Goal: Information Seeking & Learning: Learn about a topic

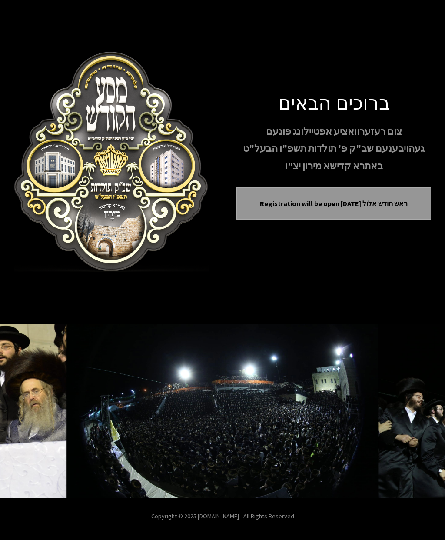
scroll to position [2, 0]
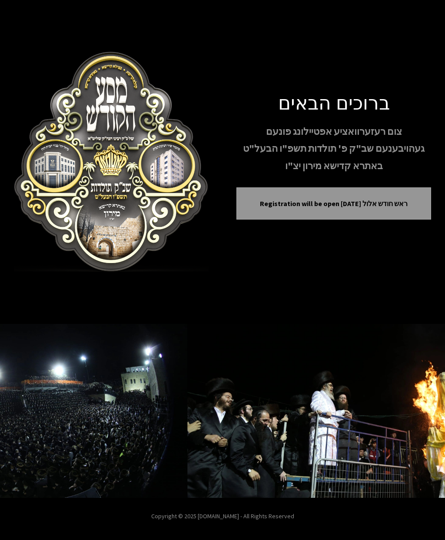
click at [406, 206] on p "Registration will be open [DATE] ראש חודש אלול" at bounding box center [333, 203] width 173 height 10
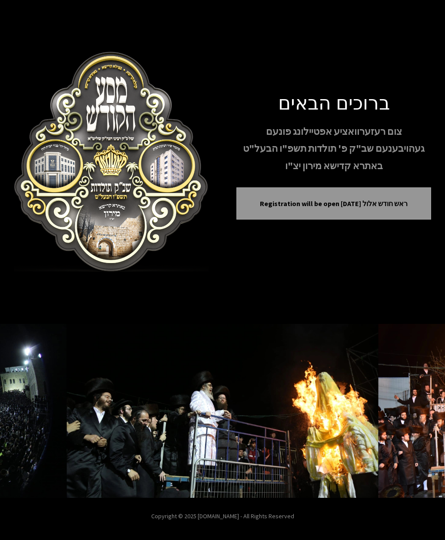
click at [400, 209] on p "Registration will be open [DATE] ראש חודש אלול" at bounding box center [333, 203] width 173 height 10
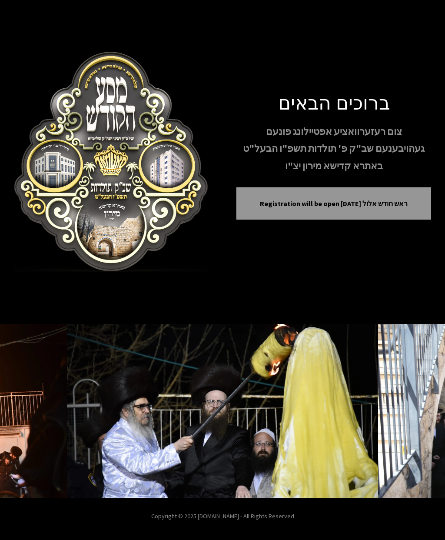
click at [28, 401] on button "Previous image" at bounding box center [24, 411] width 21 height 21
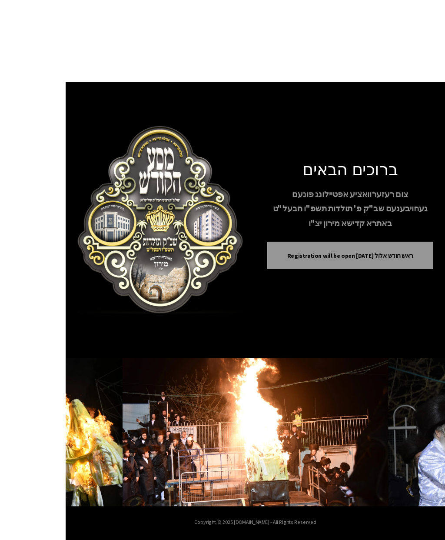
scroll to position [24, 0]
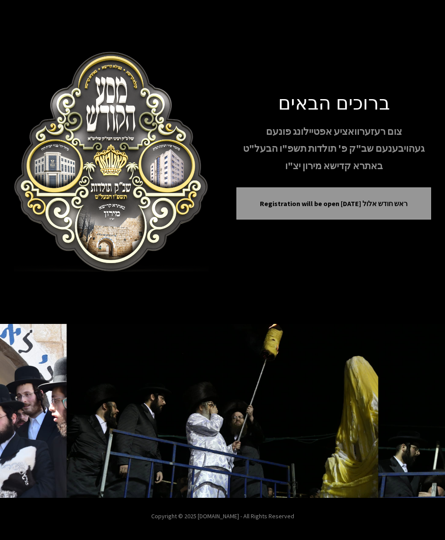
click at [24, 404] on button "Previous image" at bounding box center [24, 411] width 21 height 21
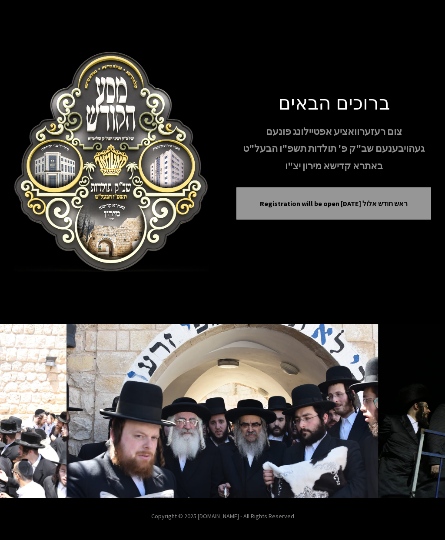
click at [418, 408] on icon "Next image" at bounding box center [421, 411] width 7 height 7
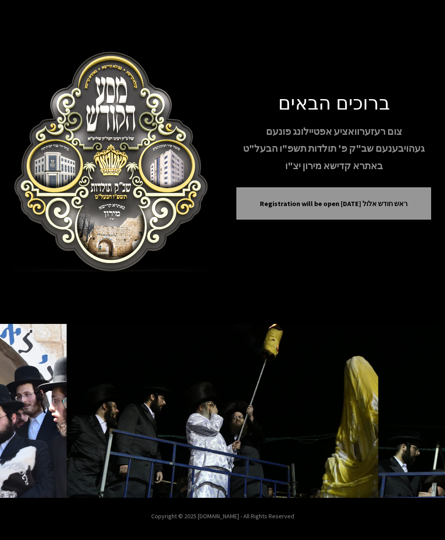
click at [422, 403] on button "Next image" at bounding box center [421, 411] width 21 height 21
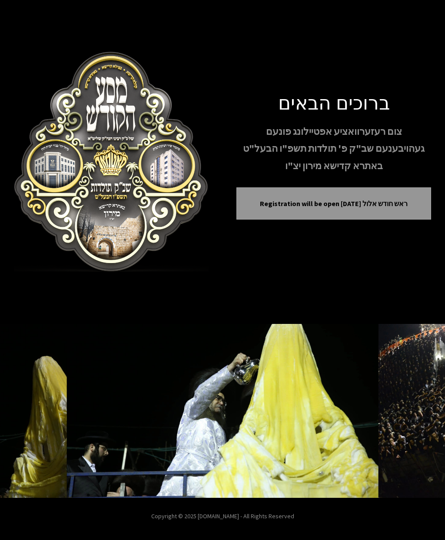
click at [423, 403] on button "Next image" at bounding box center [421, 411] width 21 height 21
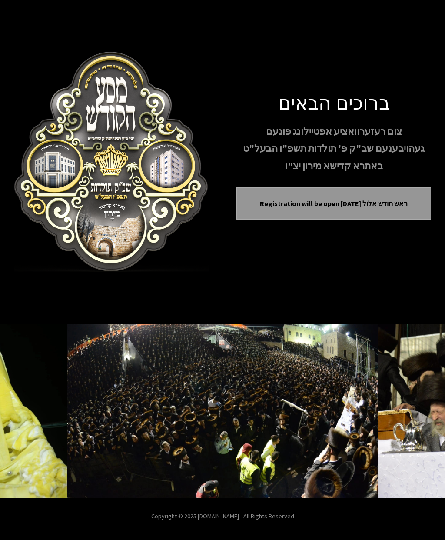
click at [421, 403] on button "Next image" at bounding box center [421, 411] width 21 height 21
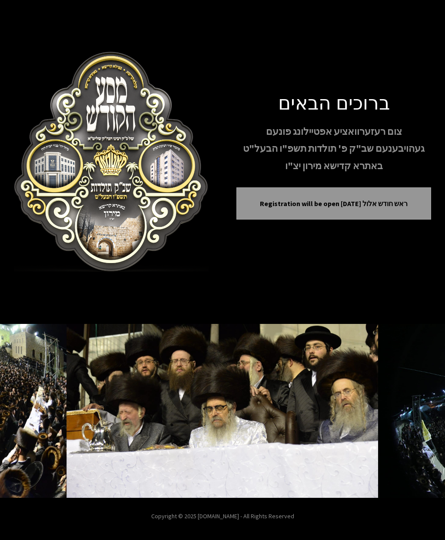
click at [421, 404] on button "Next image" at bounding box center [421, 411] width 21 height 21
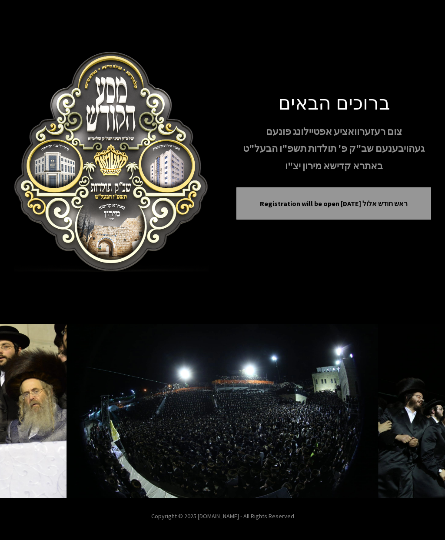
click at [425, 403] on button "Next image" at bounding box center [421, 411] width 21 height 21
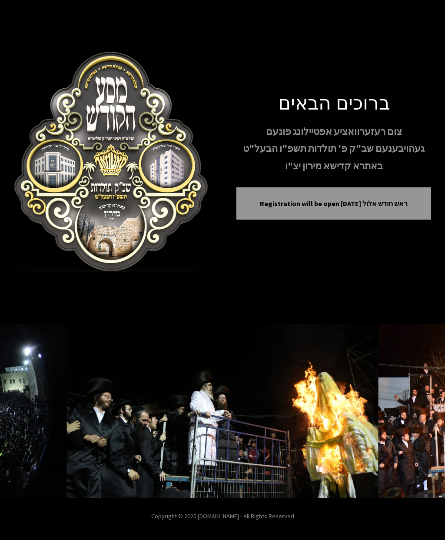
click at [424, 405] on button "Next image" at bounding box center [421, 411] width 21 height 21
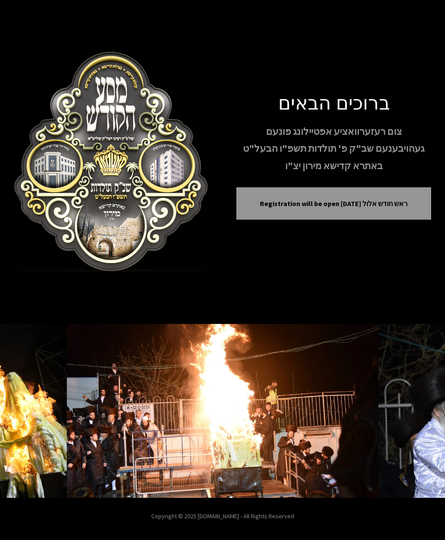
scroll to position [0, 0]
click at [422, 414] on icon "Next image" at bounding box center [421, 411] width 7 height 7
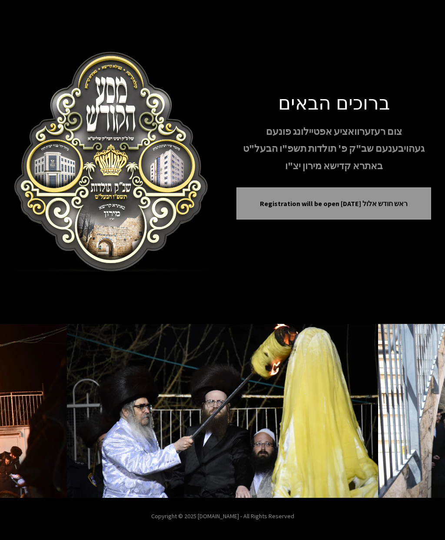
click at [421, 421] on button "Next image" at bounding box center [421, 411] width 21 height 21
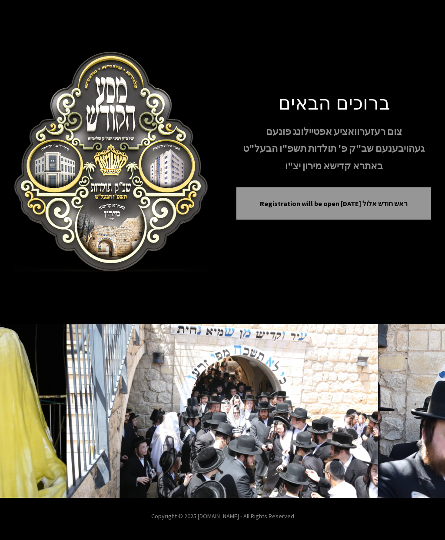
click at [20, 421] on button "Previous image" at bounding box center [24, 411] width 21 height 21
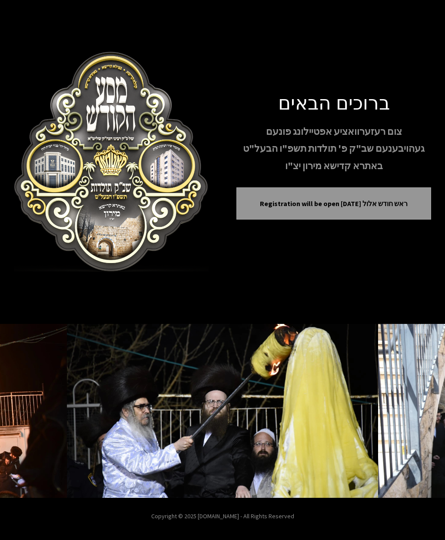
click at [252, 209] on p "Registration will be open [DATE] ראש חודש אלול" at bounding box center [333, 203] width 173 height 10
click at [277, 220] on div "Registration will be open [DATE] ראש חודש אלול" at bounding box center [334, 203] width 195 height 32
click at [271, 209] on p "Registration will be open [DATE] ראש חודש אלול" at bounding box center [333, 203] width 173 height 10
